Goal: Task Accomplishment & Management: Complete application form

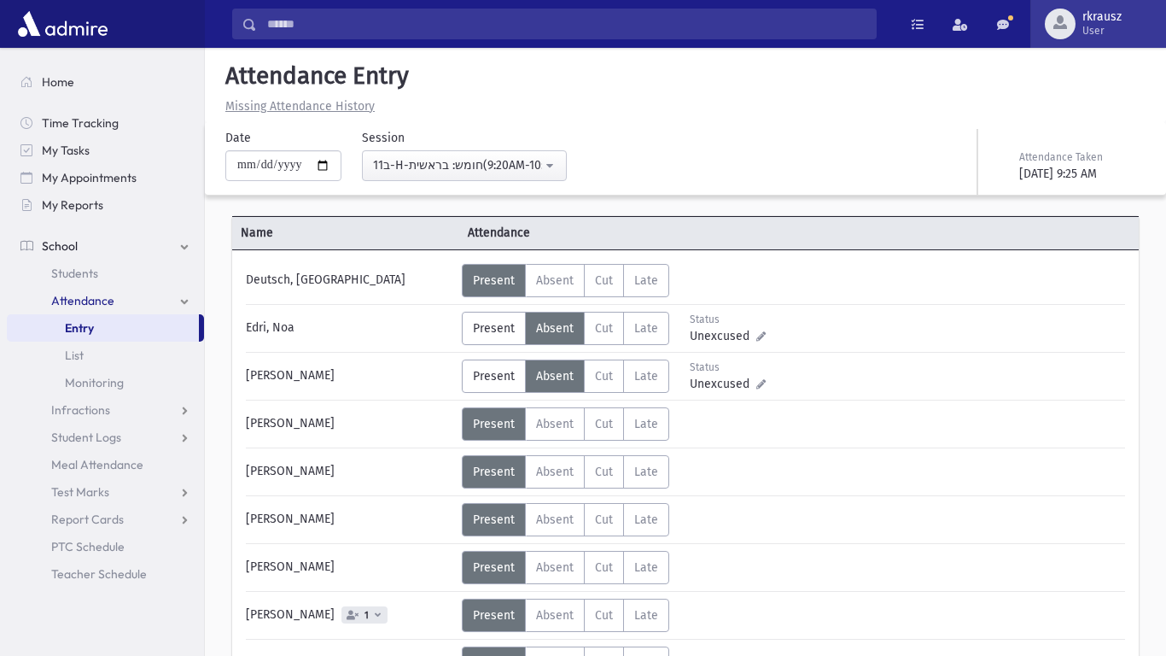
scroll to position [463, 0]
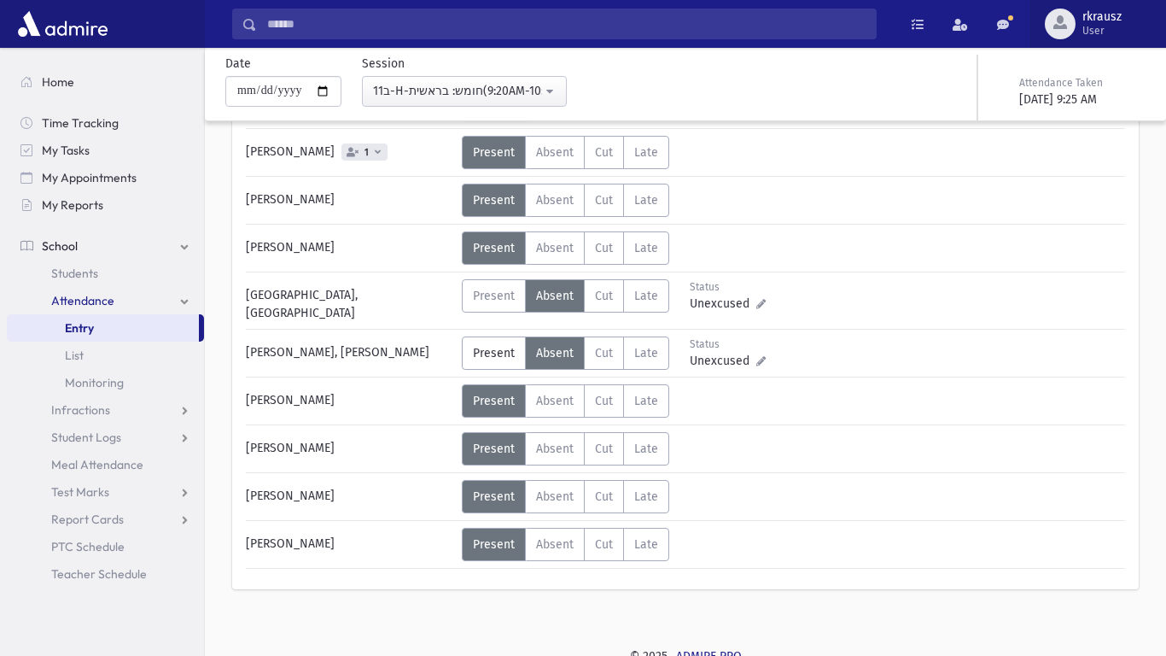
click at [1100, 21] on span "rkrausz" at bounding box center [1101, 17] width 39 height 14
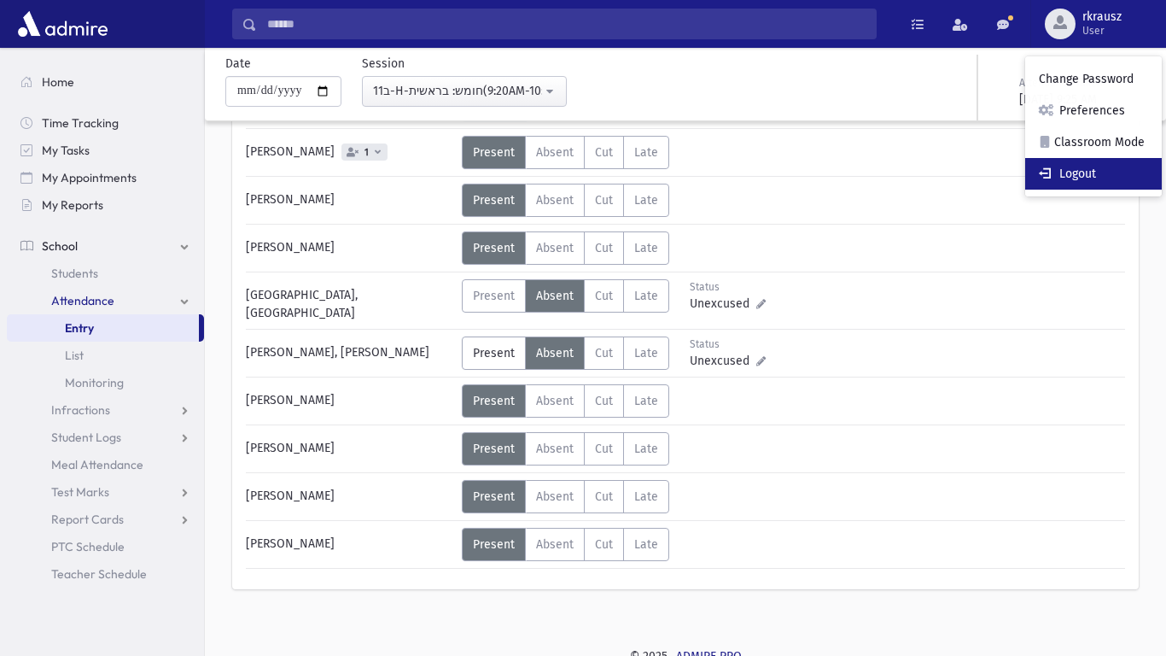
click at [1082, 163] on link "Logout" at bounding box center [1093, 174] width 137 height 32
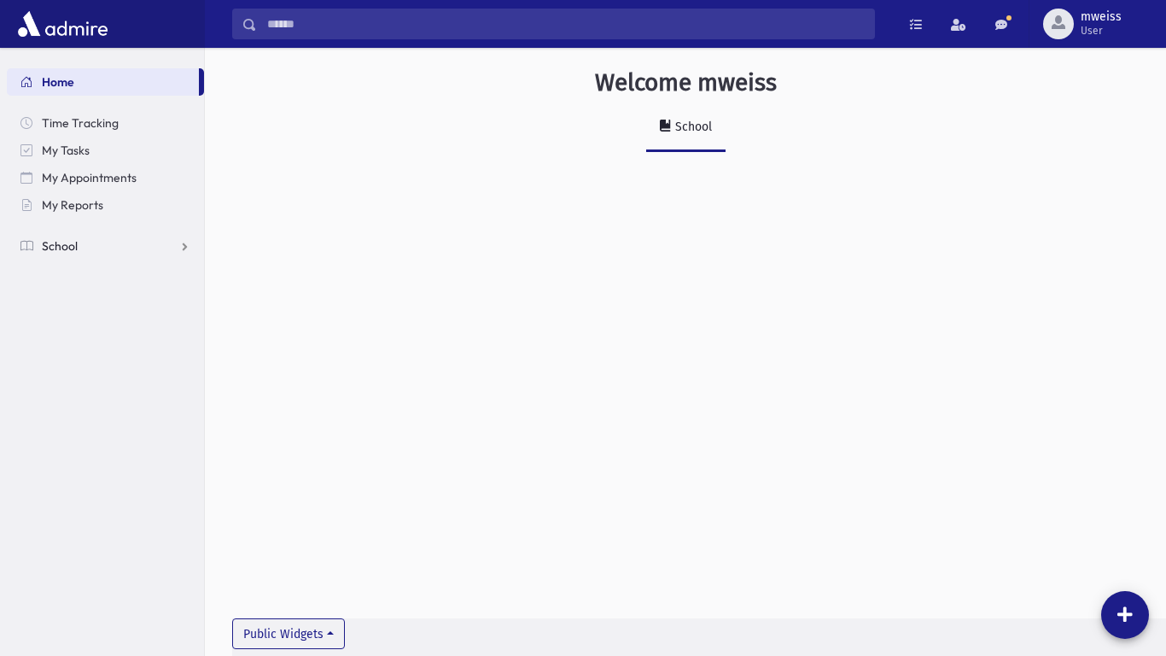
click at [51, 245] on span "School" at bounding box center [60, 245] width 36 height 15
click at [55, 302] on span "Attendance" at bounding box center [82, 300] width 63 height 15
click at [78, 324] on span "Entry" at bounding box center [79, 327] width 29 height 15
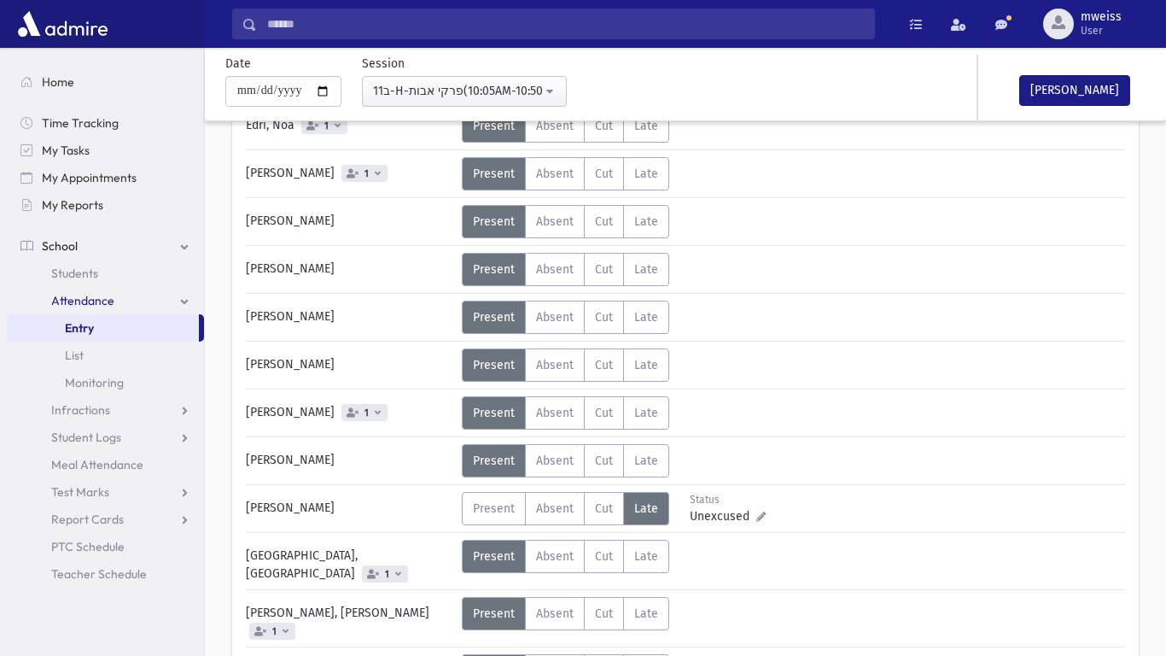
scroll to position [205, 0]
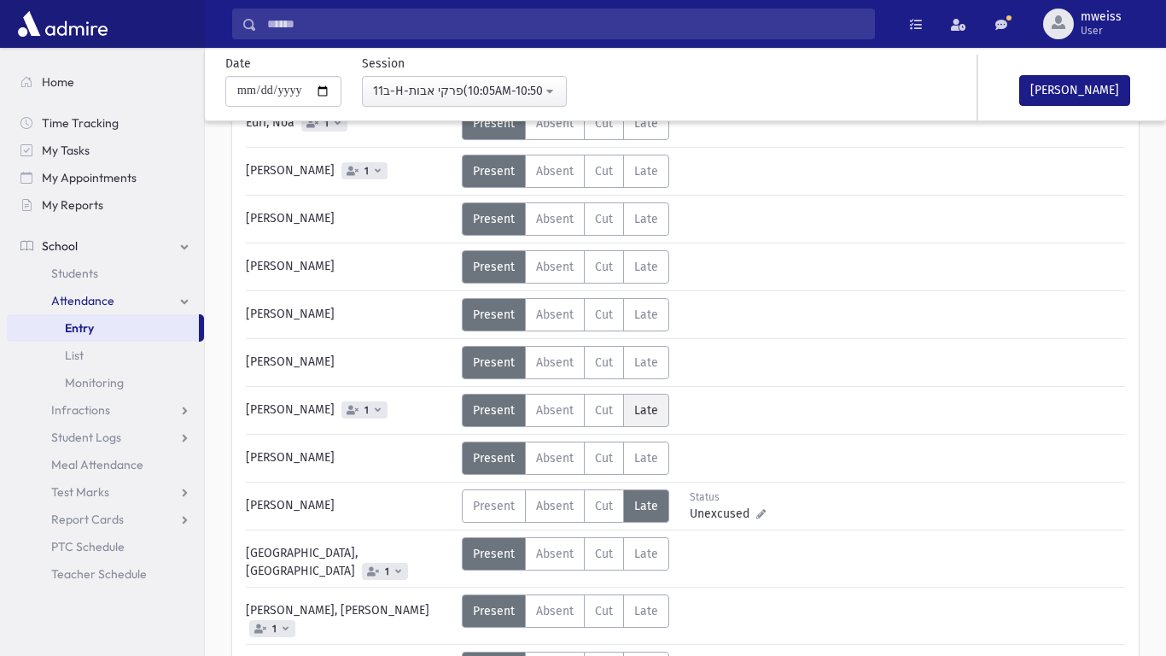
click at [634, 414] on span "Late" at bounding box center [646, 410] width 24 height 15
click at [653, 398] on label "Late L" at bounding box center [646, 410] width 46 height 33
click at [493, 499] on span "Present" at bounding box center [494, 506] width 42 height 15
click at [765, 588] on div "Error ×" at bounding box center [685, 601] width 239 height 32
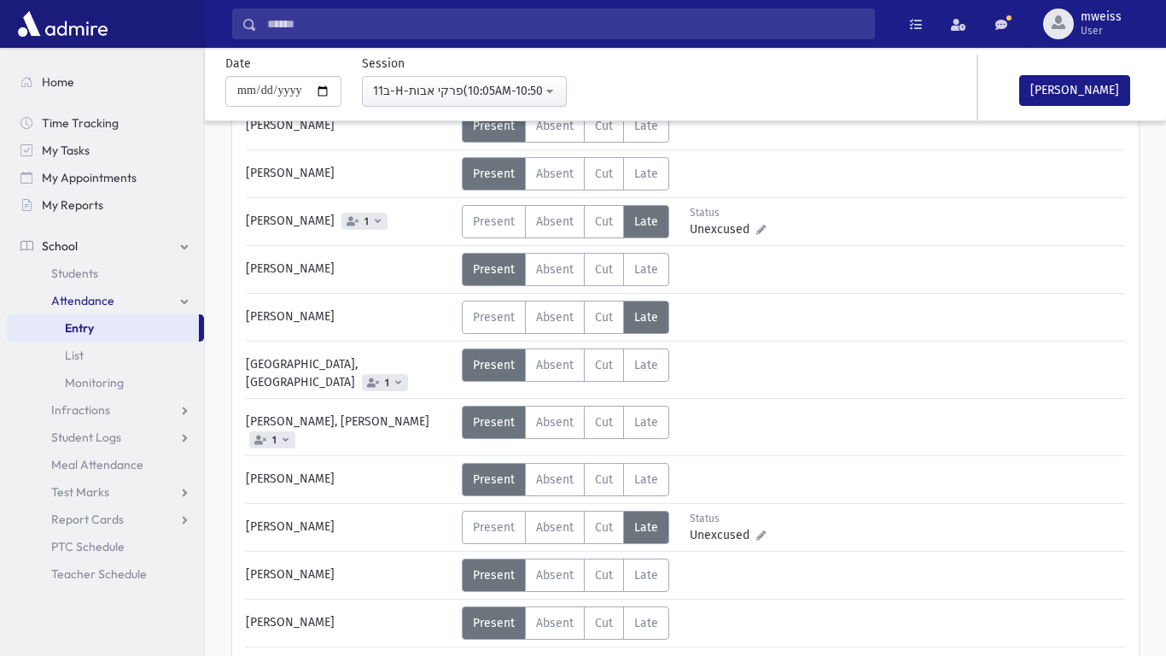
scroll to position [397, 0]
